Goal: Check status: Check status

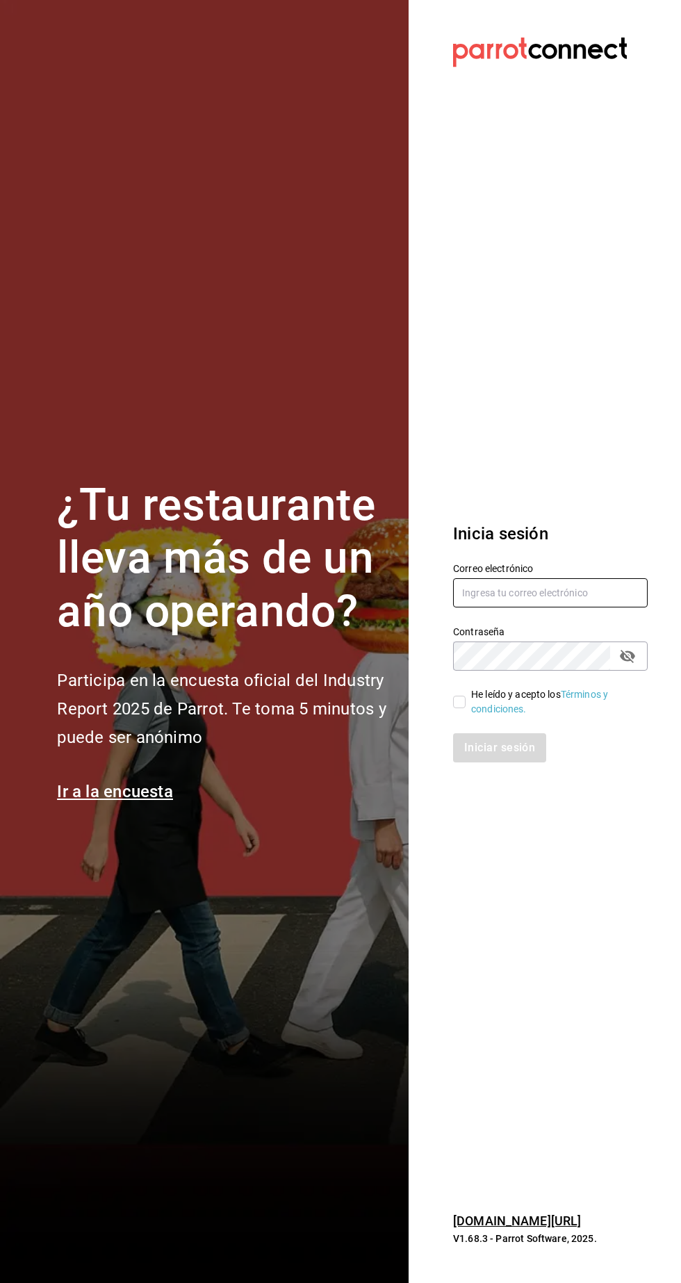
click at [568, 607] on input "text" at bounding box center [550, 592] width 195 height 29
type input "manuel@callejongourmet.mx"
click at [459, 708] on input "He leído y acepto los Términos y condiciones." at bounding box center [459, 701] width 13 height 13
checkbox input "true"
click at [527, 762] on button "Iniciar sesión" at bounding box center [500, 747] width 94 height 29
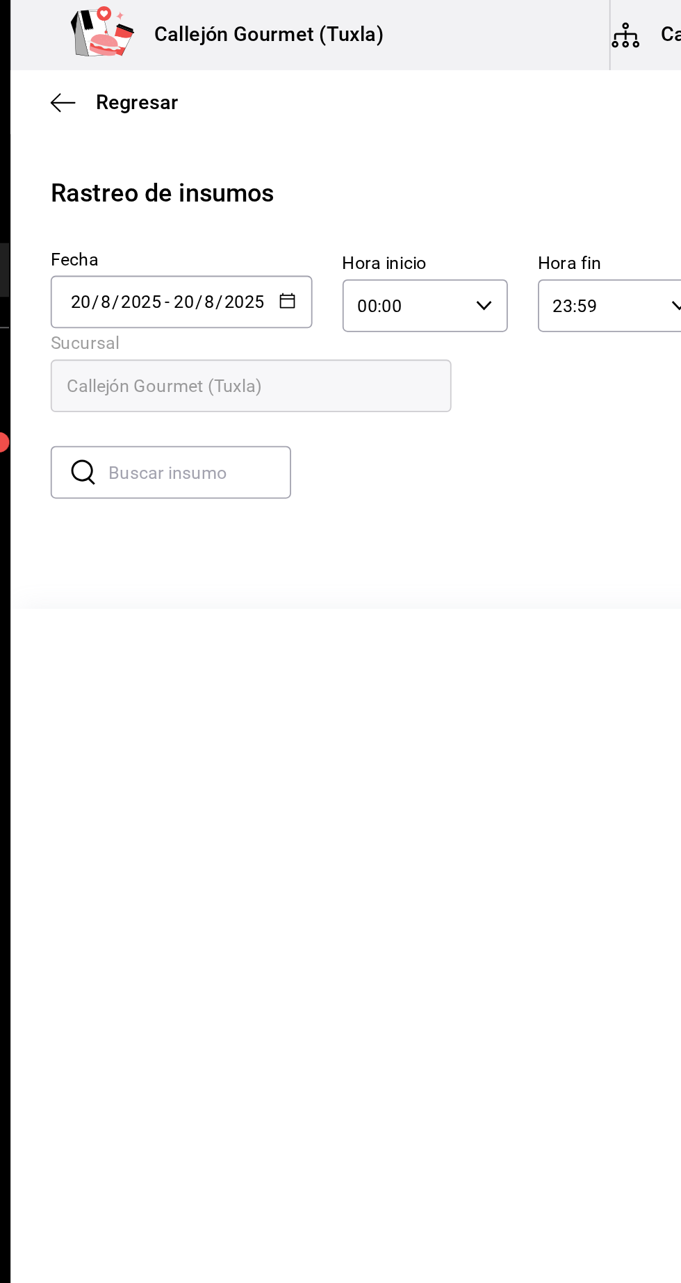
click at [274, 165] on input "20" at bounding box center [276, 167] width 13 height 11
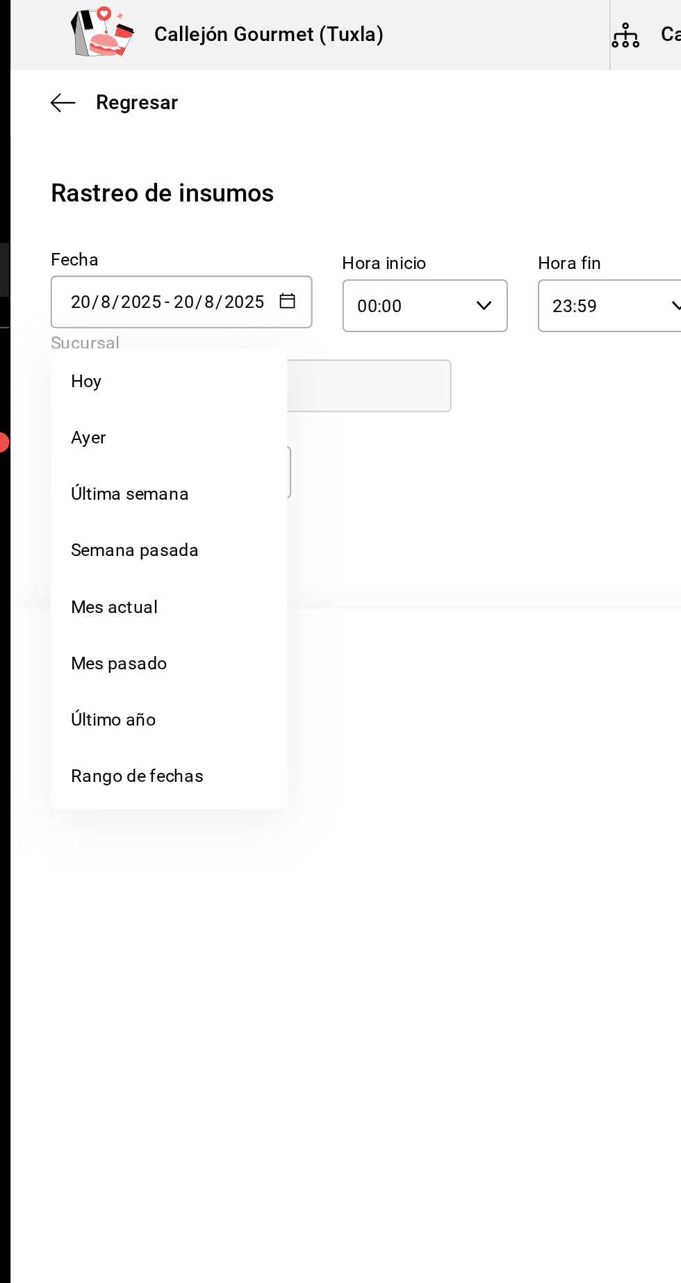
click at [214, 243] on li "Ayer" at bounding box center [268, 242] width 131 height 31
type input "[DATE]"
type input "19"
type input "[DATE]"
type input "19"
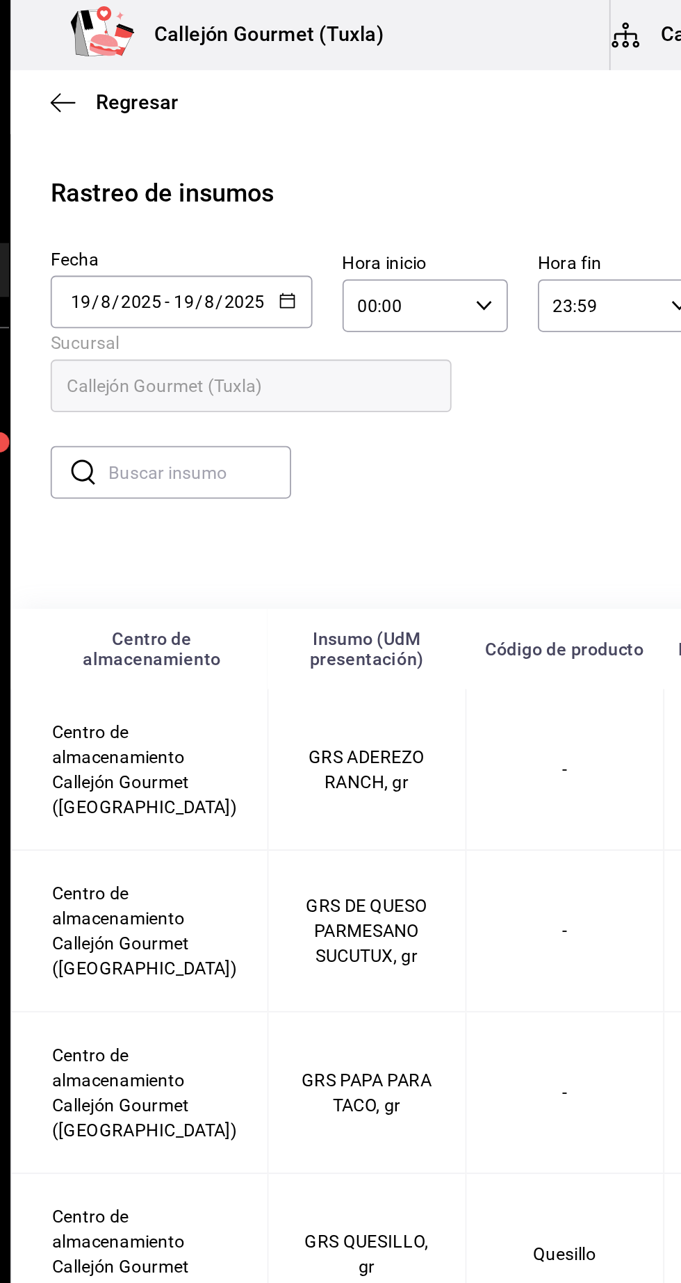
click at [237, 261] on input "text" at bounding box center [285, 262] width 101 height 28
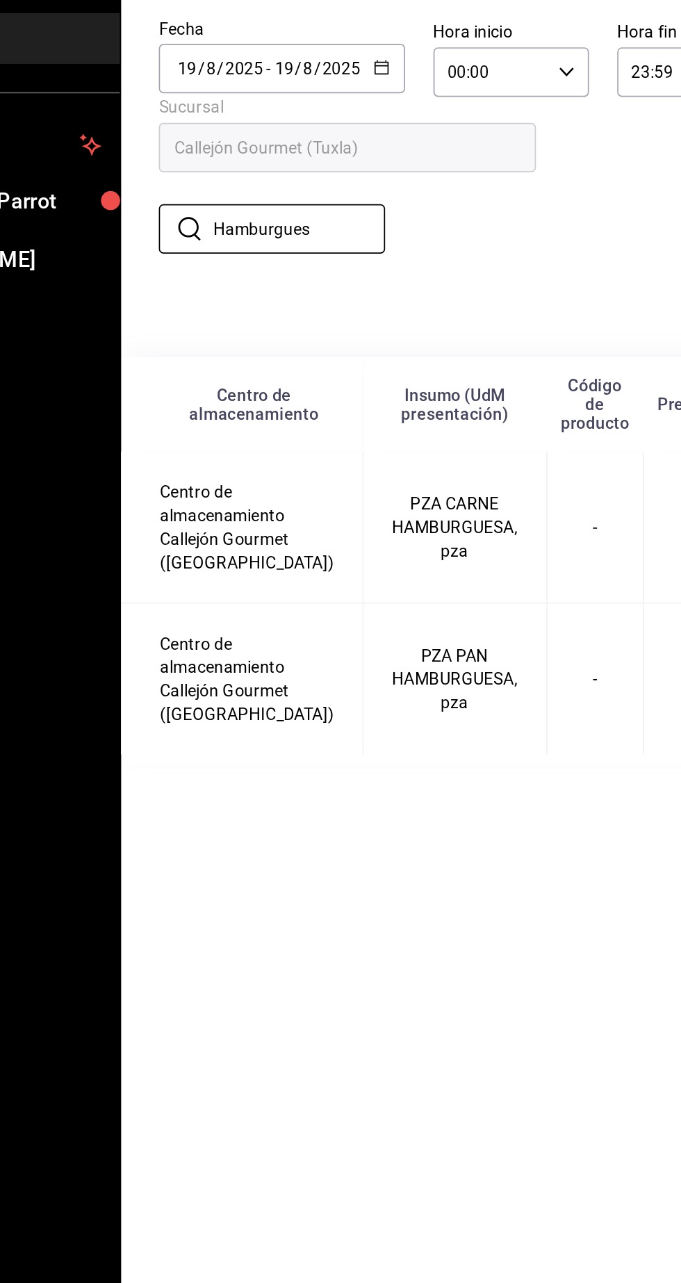
click at [308, 263] on input "Hamburgues" at bounding box center [285, 262] width 101 height 28
type input "H"
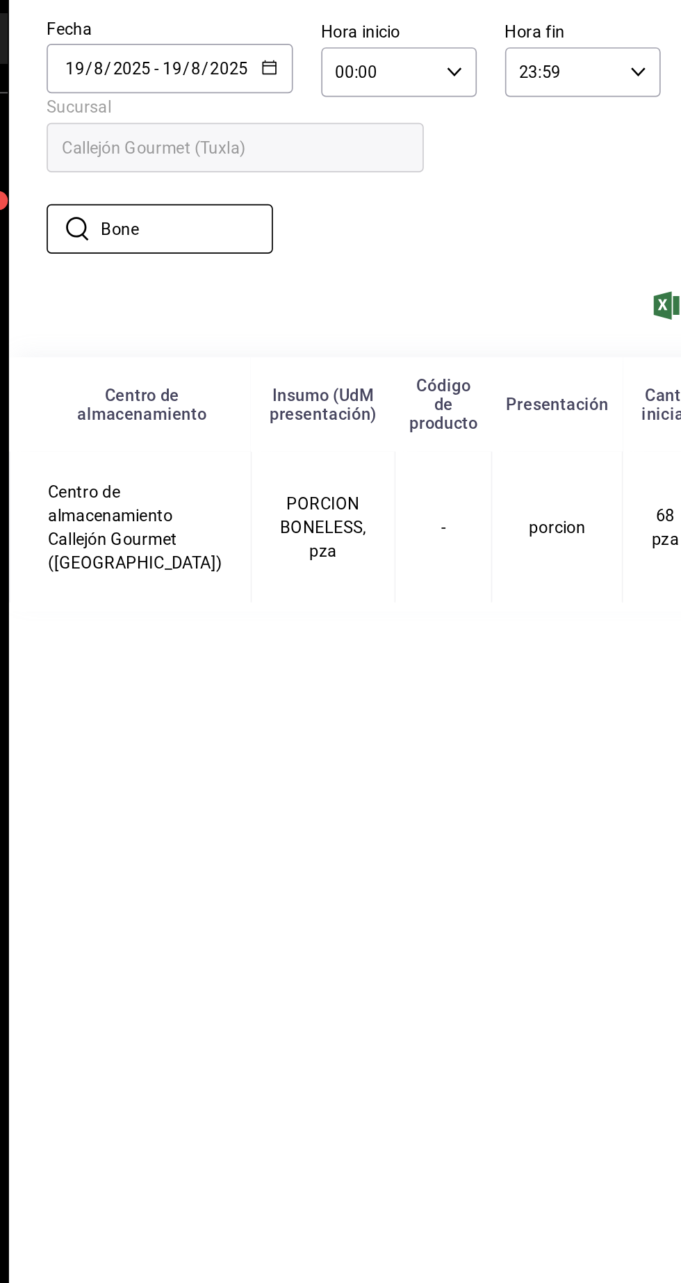
click at [277, 258] on input "Bone" at bounding box center [285, 262] width 101 height 28
type input "B"
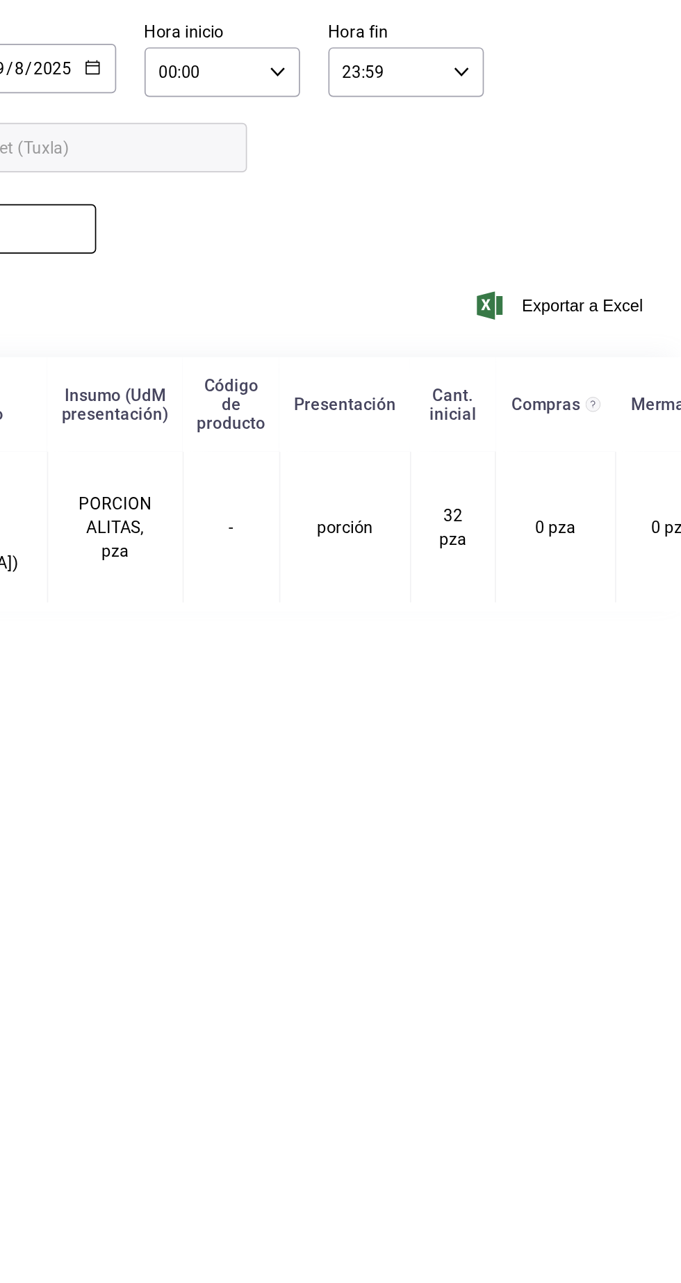
scroll to position [0, 14]
type input "Alita"
